Goal: Communication & Community: Answer question/provide support

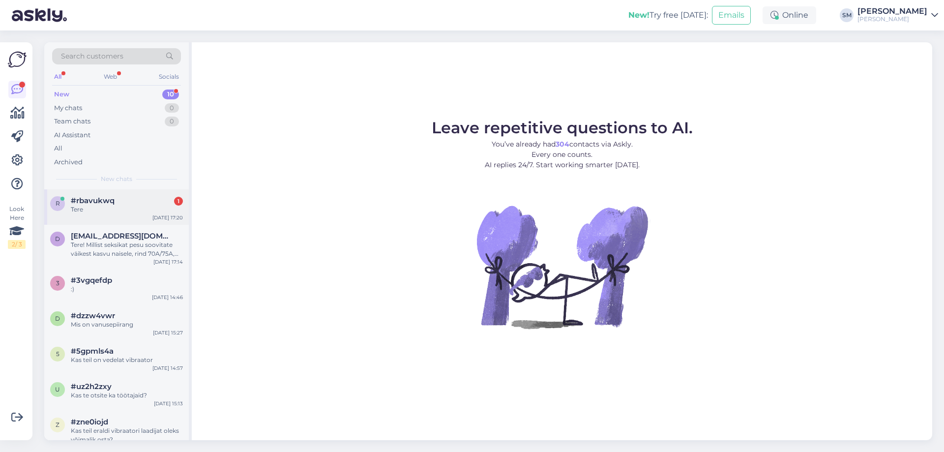
click at [82, 204] on span "#rbavukwq" at bounding box center [93, 200] width 44 height 9
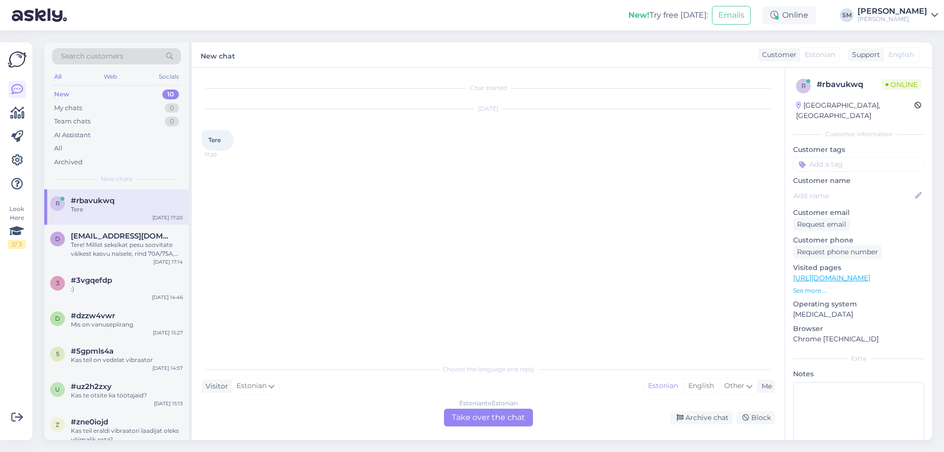
click at [473, 415] on div "Estonian to Estonian Take over the chat" at bounding box center [488, 418] width 89 height 18
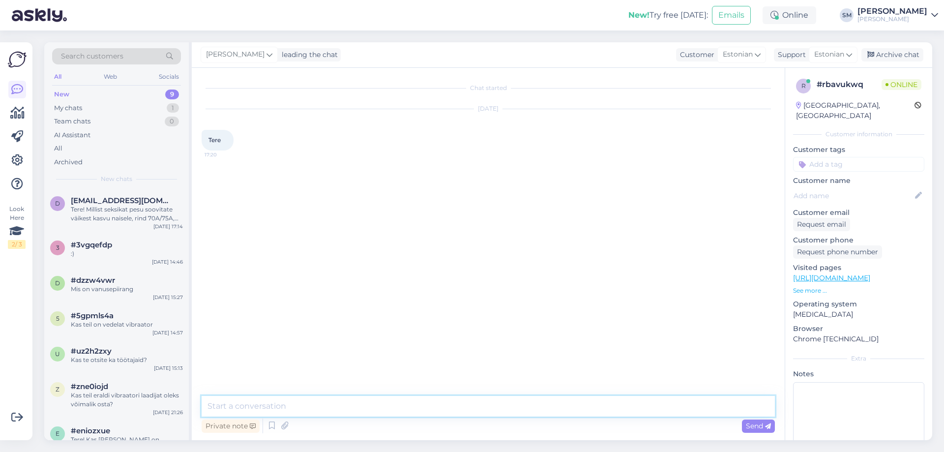
click at [465, 413] on textarea at bounding box center [488, 406] width 573 height 21
type textarea "Tere"
click at [225, 409] on textarea at bounding box center [488, 406] width 573 height 21
type textarea "T"
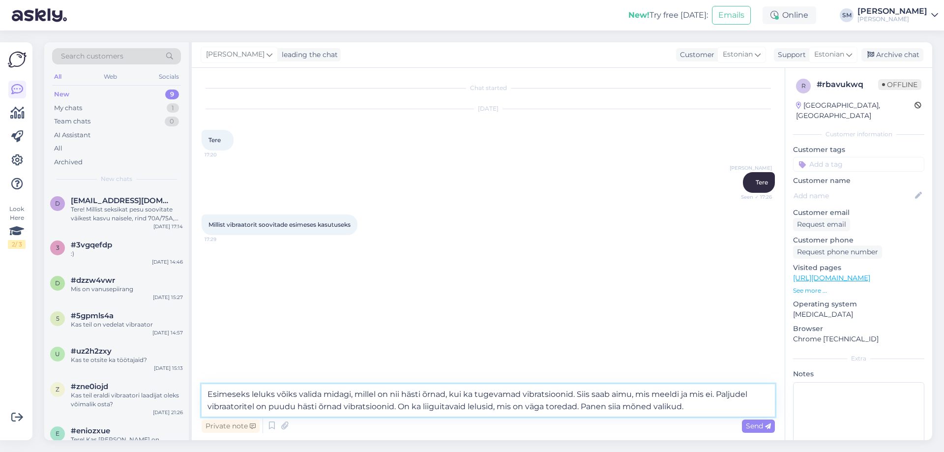
type textarea "Esimeseks leluks võiks valida midagi, millel on nii hästi õrnad, kui ka tugevam…"
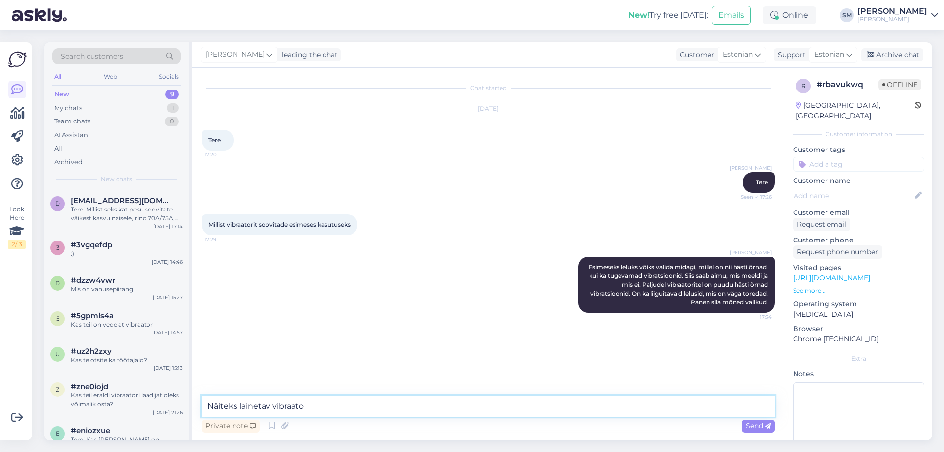
type textarea "Näiteks lainetav vibraator"
click at [260, 405] on textarea at bounding box center [488, 406] width 573 height 21
paste textarea "[URL][DOMAIN_NAME][PERSON_NAME][MEDICAL_DATA]"
type textarea "[URL][DOMAIN_NAME][PERSON_NAME][MEDICAL_DATA]"
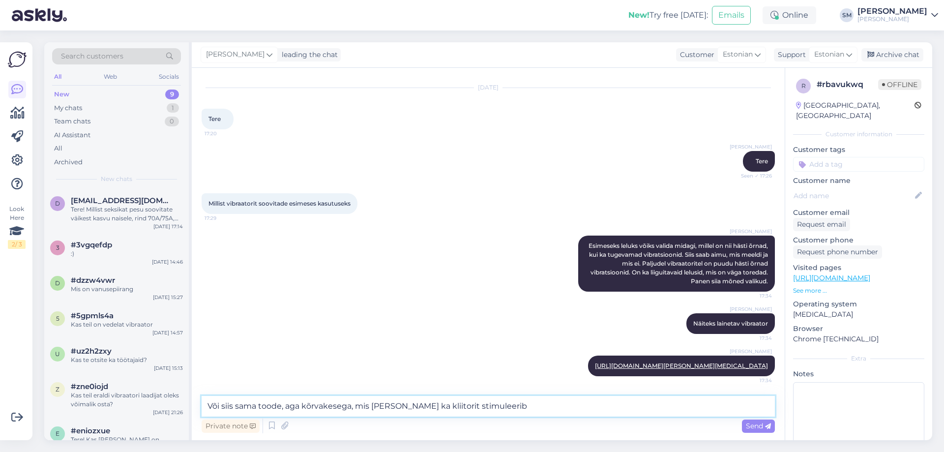
type textarea "Või siis sama toode, aga kõrvakesega, mis [PERSON_NAME] ka kliitorit stimuleerib"
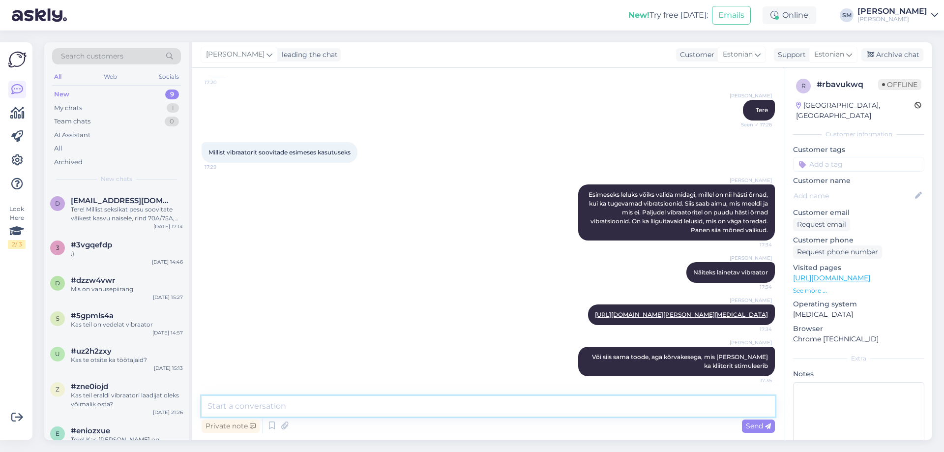
click at [465, 409] on textarea at bounding box center [488, 406] width 573 height 21
paste textarea "[URL][DOMAIN_NAME][PERSON_NAME]"
type textarea "[URL][DOMAIN_NAME][PERSON_NAME]"
click at [746, 426] on span "Send" at bounding box center [758, 425] width 25 height 9
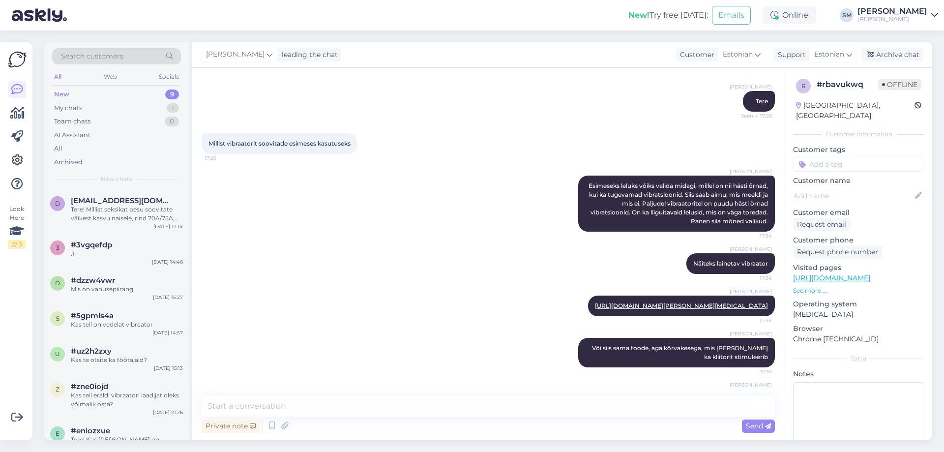
scroll to position [132, 0]
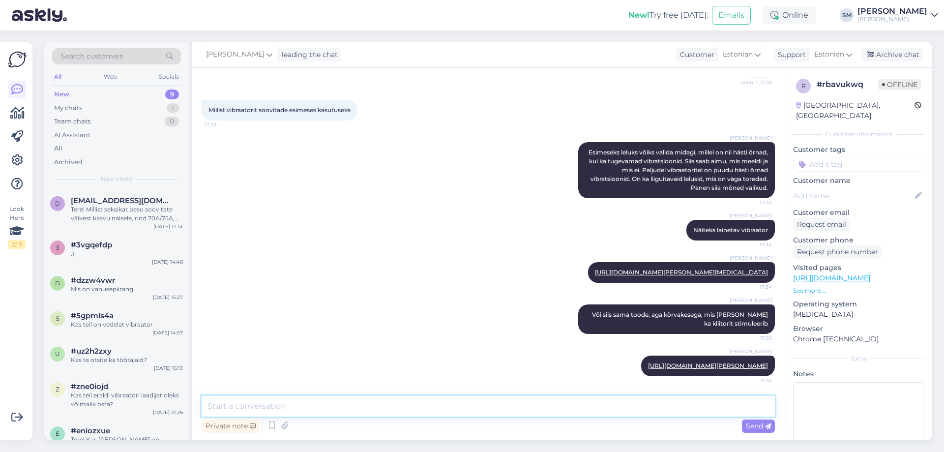
click at [227, 408] on textarea at bounding box center [488, 406] width 573 height 21
type textarea "[PERSON_NAME] klassikaline vibraator ja jänkuvibraator sarjalt Bloom"
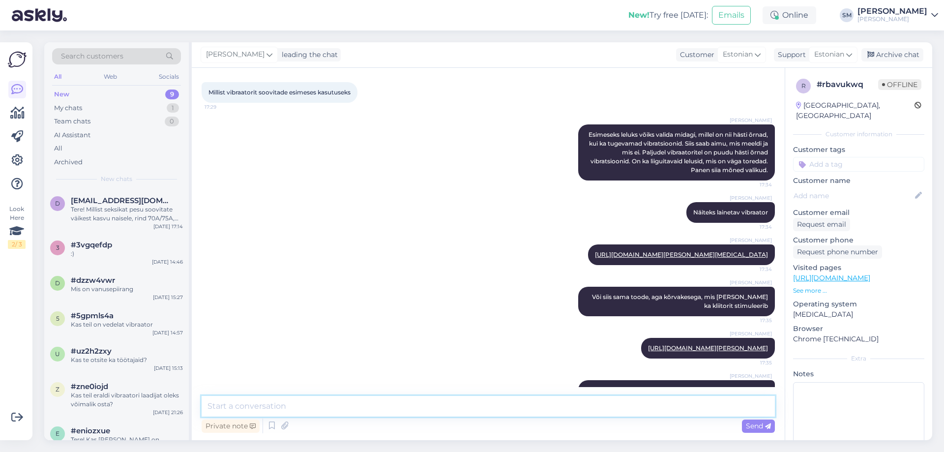
scroll to position [183, 0]
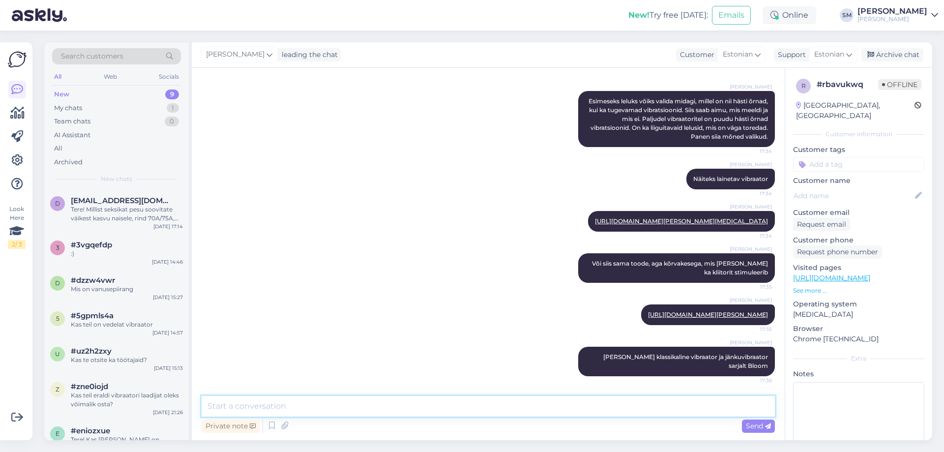
click at [230, 405] on textarea at bounding box center [488, 406] width 573 height 21
paste textarea "[URL][DOMAIN_NAME][PERSON_NAME][PERSON_NAME][MEDICAL_DATA]"
type textarea "[URL][DOMAIN_NAME][PERSON_NAME][PERSON_NAME][MEDICAL_DATA]"
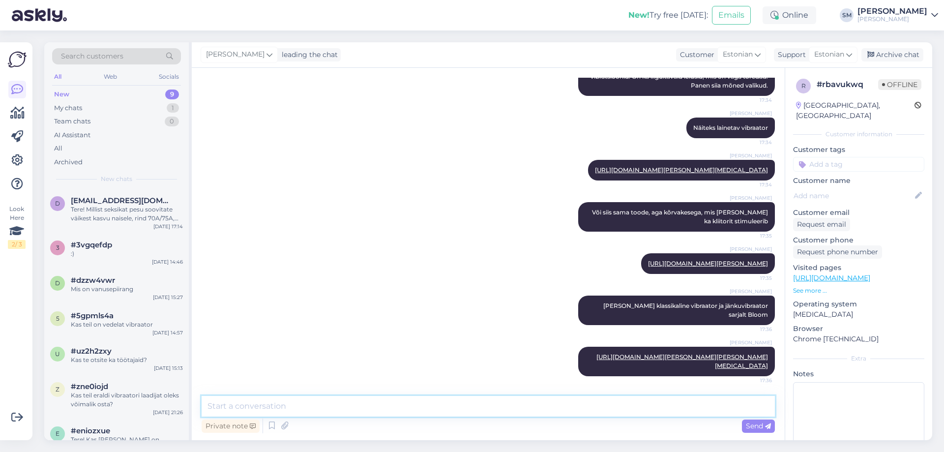
click at [268, 401] on textarea at bounding box center [488, 406] width 573 height 21
paste textarea "[URL][DOMAIN_NAME][PERSON_NAME][PERSON_NAME][PERSON_NAME]"
type textarea "[URL][DOMAIN_NAME][PERSON_NAME][PERSON_NAME][PERSON_NAME]"
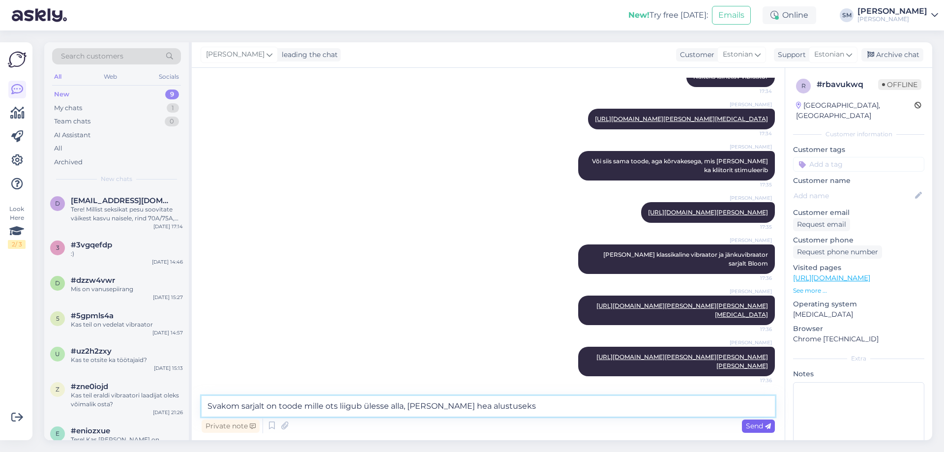
type textarea "Svakom sarjalt on toode mille ots liigub ülesse alla, [PERSON_NAME] hea alustus…"
click at [746, 429] on span "Send" at bounding box center [758, 425] width 25 height 9
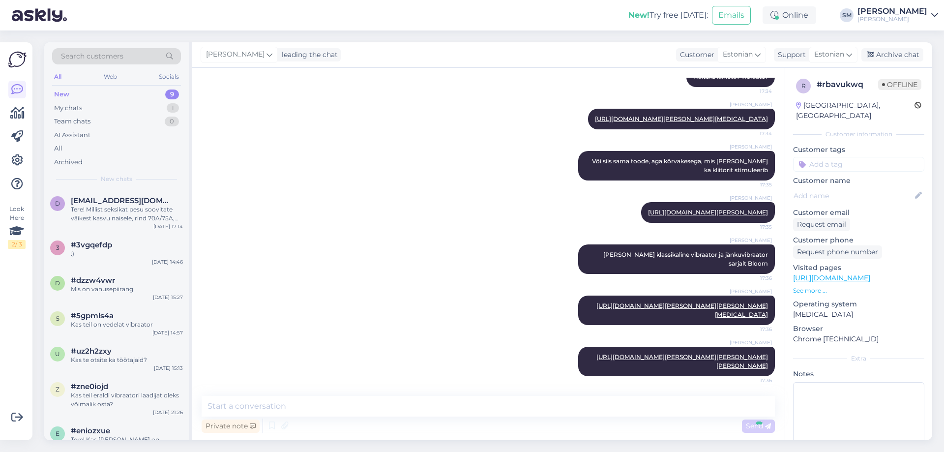
scroll to position [337, 0]
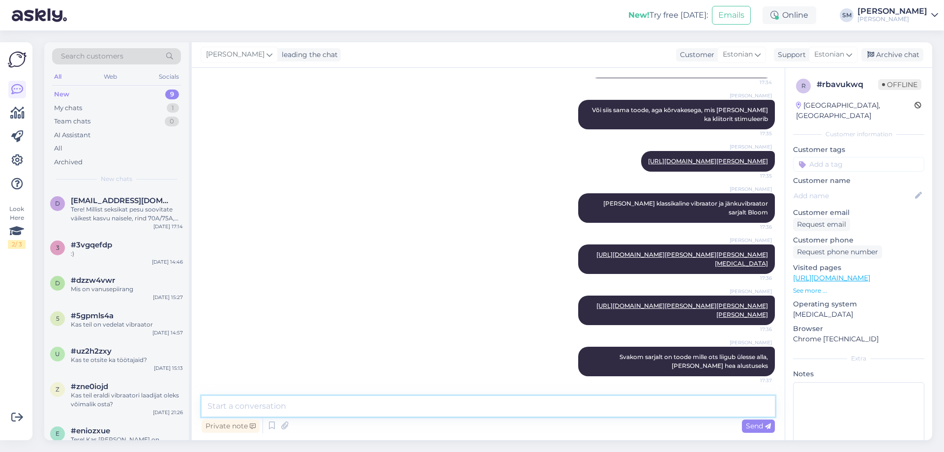
click at [251, 412] on textarea at bounding box center [488, 406] width 573 height 21
paste textarea "[URL][DOMAIN_NAME][PERSON_NAME]"
type textarea "[URL][DOMAIN_NAME][PERSON_NAME]"
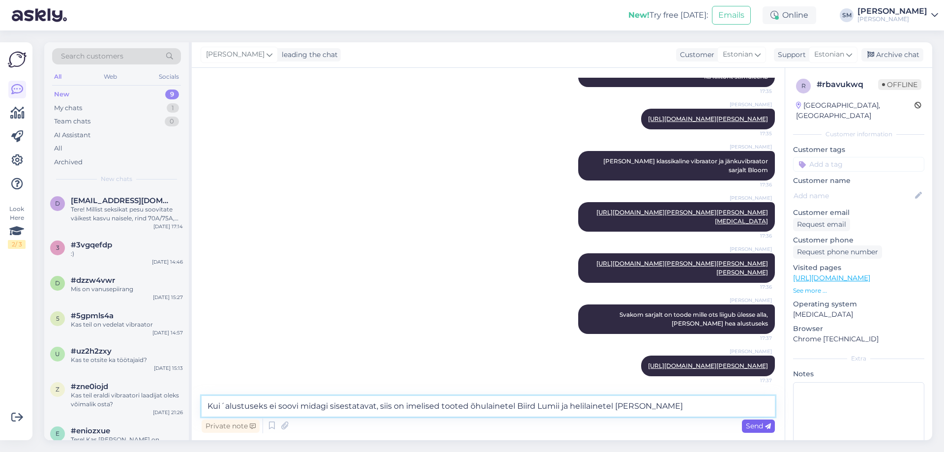
type textarea "Kui´alustuseks ei soovi midagi sisestatavat, siis on imelised tooted õhulainete…"
click at [756, 426] on span "Send" at bounding box center [758, 425] width 25 height 9
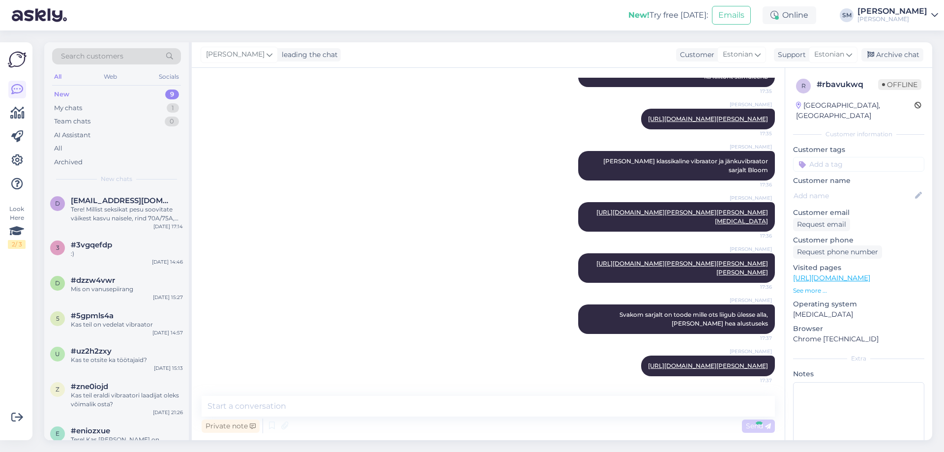
scroll to position [439, 0]
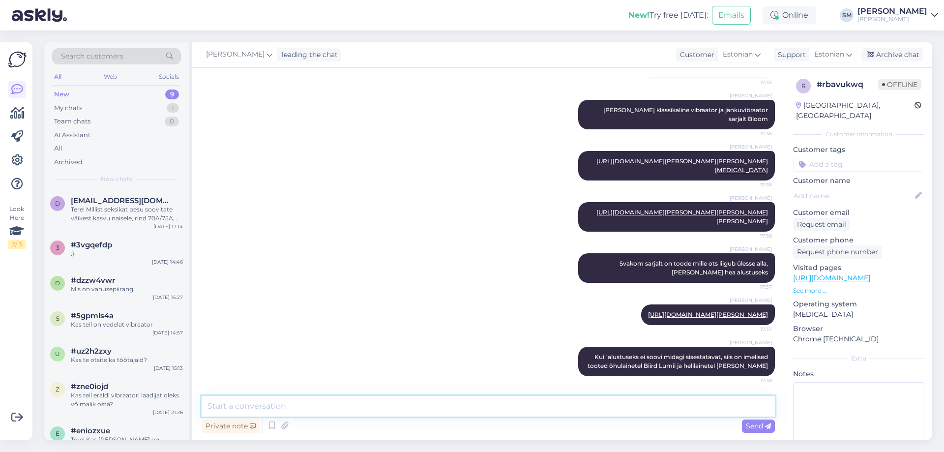
click at [502, 406] on textarea at bounding box center [488, 406] width 573 height 21
paste textarea "[URL][DOMAIN_NAME][PERSON_NAME]"
type textarea "[URL][DOMAIN_NAME][PERSON_NAME]"
click at [759, 424] on span "Send" at bounding box center [758, 425] width 25 height 9
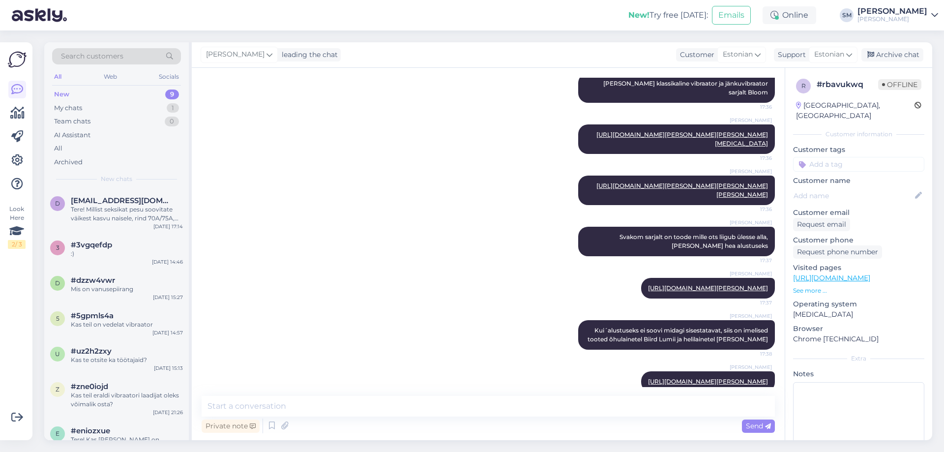
scroll to position [490, 0]
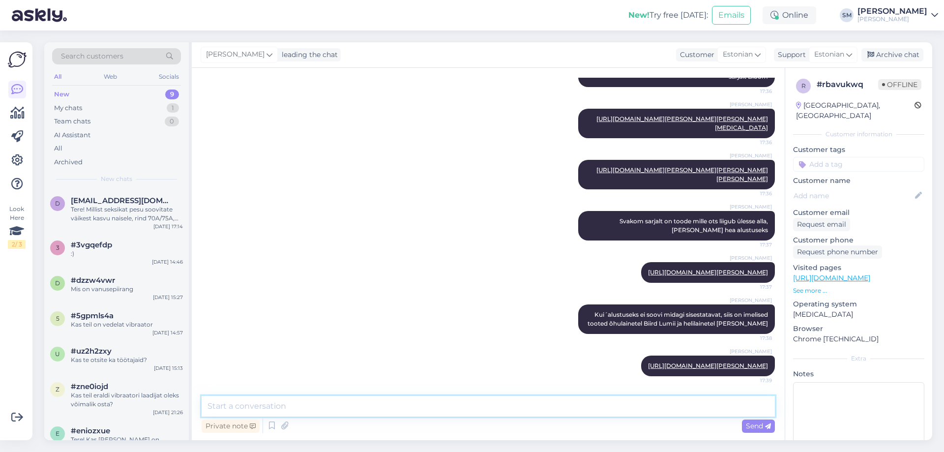
click at [546, 405] on textarea at bounding box center [488, 406] width 573 height 21
paste textarea "[URL][DOMAIN_NAME][PERSON_NAME]"
type textarea "[URL][DOMAIN_NAME][PERSON_NAME]"
click at [758, 428] on span "Send" at bounding box center [758, 425] width 25 height 9
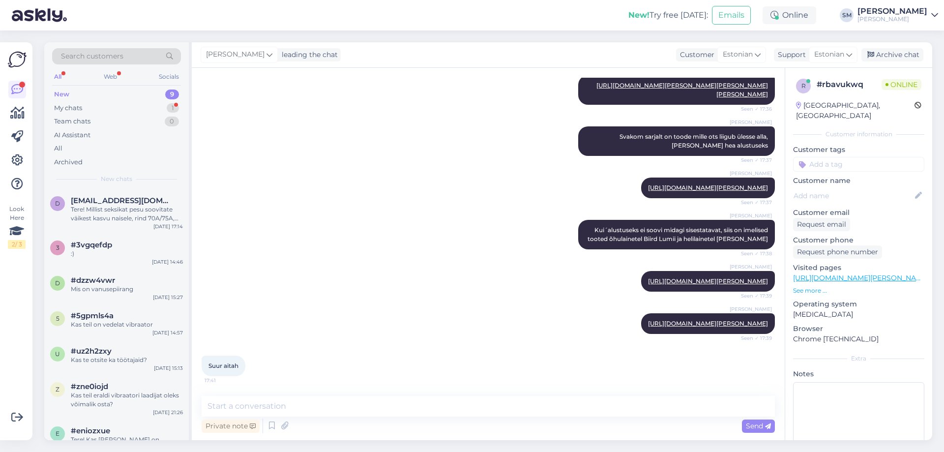
scroll to position [584, 0]
click at [276, 404] on textarea at bounding box center [488, 406] width 573 height 21
type textarea "Puhas rõõm:)"
